Goal: Task Accomplishment & Management: Use online tool/utility

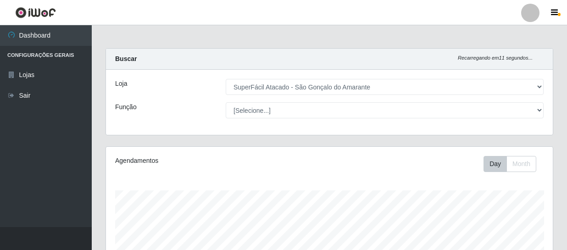
select select "408"
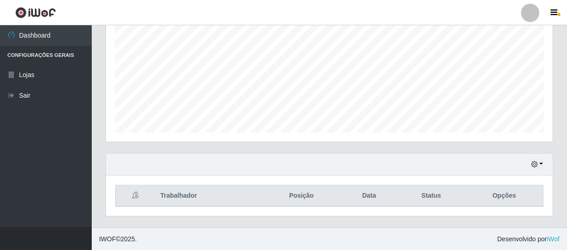
scroll to position [190, 447]
click at [535, 165] on icon "button" at bounding box center [534, 164] width 6 height 6
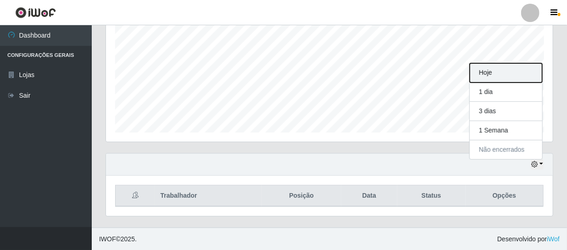
click at [488, 72] on button "Hoje" at bounding box center [506, 72] width 73 height 19
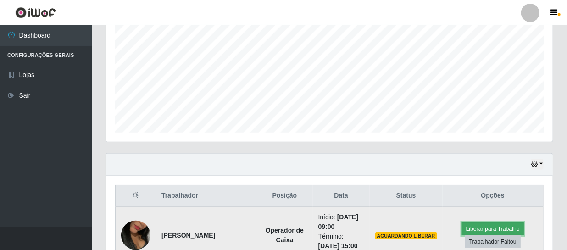
click at [496, 225] on button "Liberar para Trabalho" at bounding box center [493, 229] width 62 height 13
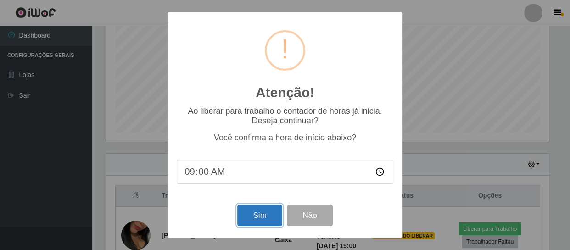
click at [250, 216] on button "Sim" at bounding box center [259, 216] width 45 height 22
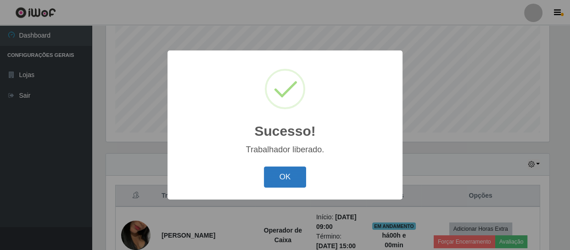
click at [286, 179] on button "OK" at bounding box center [285, 178] width 43 height 22
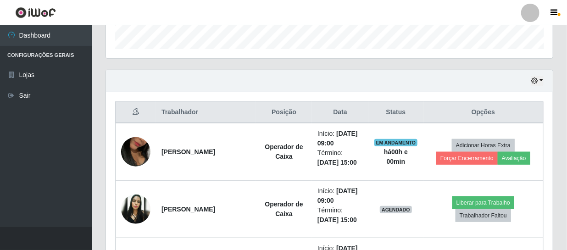
scroll to position [321, 0]
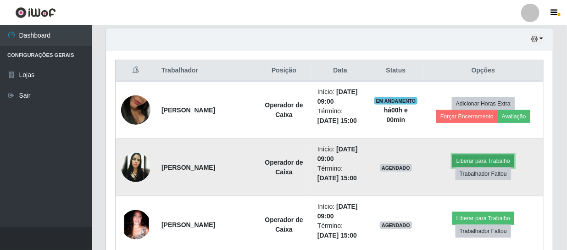
click at [468, 158] on button "Liberar para Trabalho" at bounding box center [483, 161] width 62 height 13
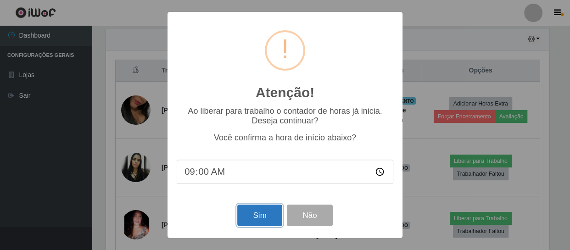
click at [250, 217] on button "Sim" at bounding box center [259, 216] width 45 height 22
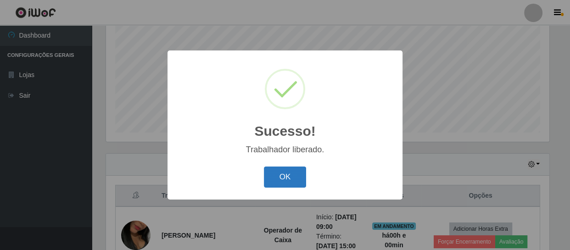
click at [287, 180] on button "OK" at bounding box center [285, 178] width 43 height 22
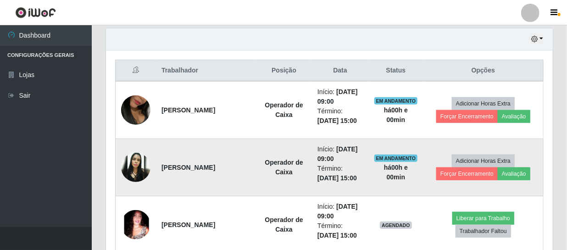
scroll to position [404, 0]
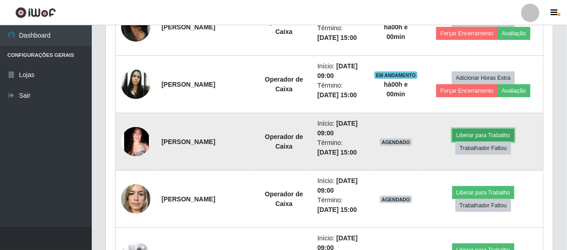
click at [474, 134] on button "Liberar para Trabalho" at bounding box center [483, 135] width 62 height 13
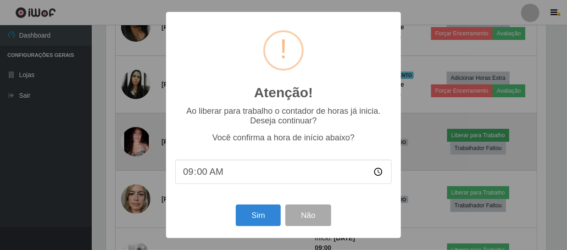
scroll to position [190, 443]
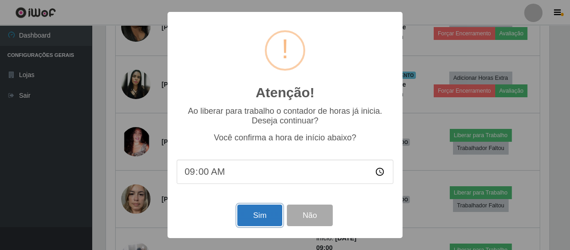
click at [260, 212] on button "Sim" at bounding box center [259, 216] width 45 height 22
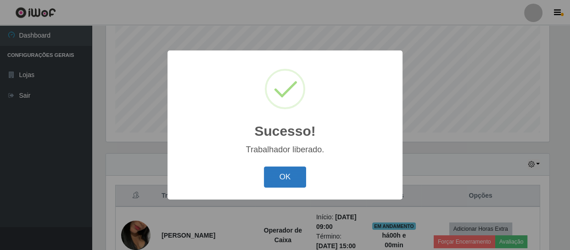
click at [284, 175] on button "OK" at bounding box center [285, 178] width 43 height 22
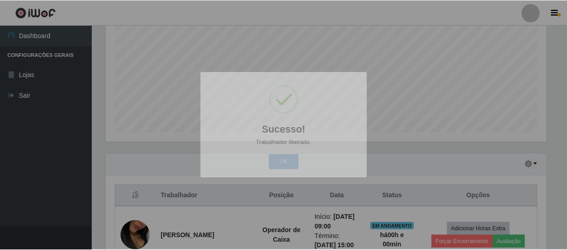
scroll to position [0, 0]
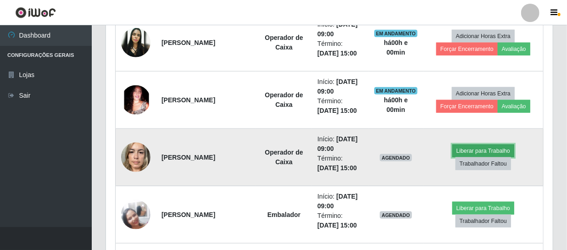
click at [468, 151] on button "Liberar para Trabalho" at bounding box center [483, 151] width 62 height 13
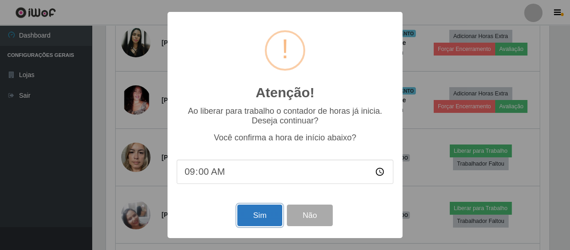
click at [262, 217] on button "Sim" at bounding box center [259, 216] width 45 height 22
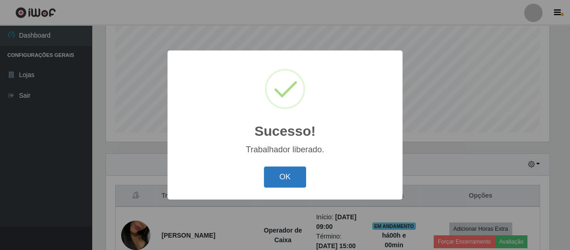
click at [287, 174] on button "OK" at bounding box center [285, 178] width 43 height 22
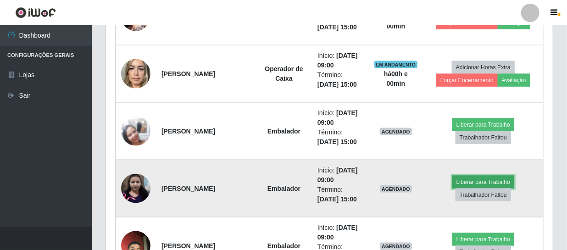
click at [476, 179] on button "Liberar para Trabalho" at bounding box center [483, 182] width 62 height 13
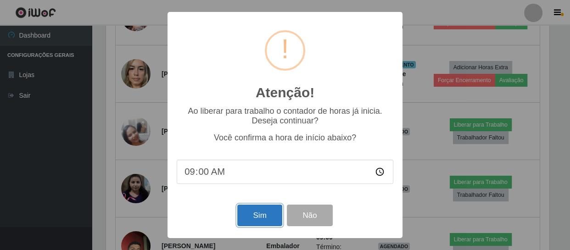
click at [254, 211] on button "Sim" at bounding box center [259, 216] width 45 height 22
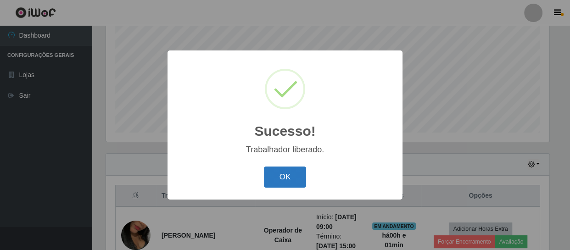
click at [280, 179] on button "OK" at bounding box center [285, 178] width 43 height 22
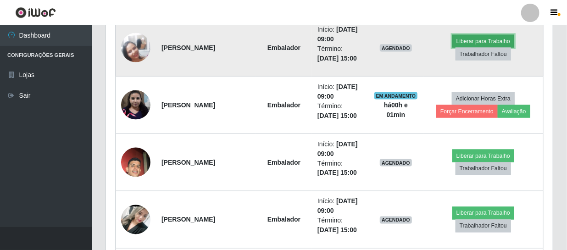
click at [474, 39] on button "Liberar para Trabalho" at bounding box center [483, 41] width 62 height 13
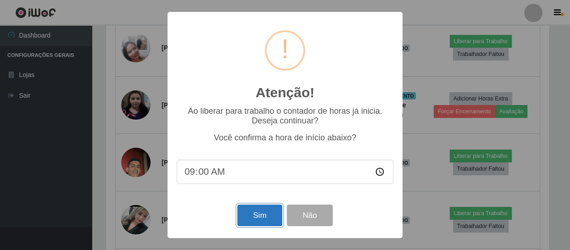
click at [256, 214] on button "Sim" at bounding box center [259, 216] width 45 height 22
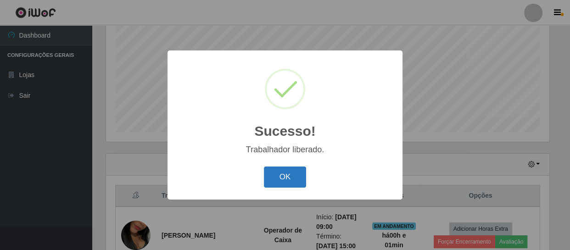
click at [288, 172] on button "OK" at bounding box center [285, 178] width 43 height 22
